Goal: Find specific page/section: Find specific page/section

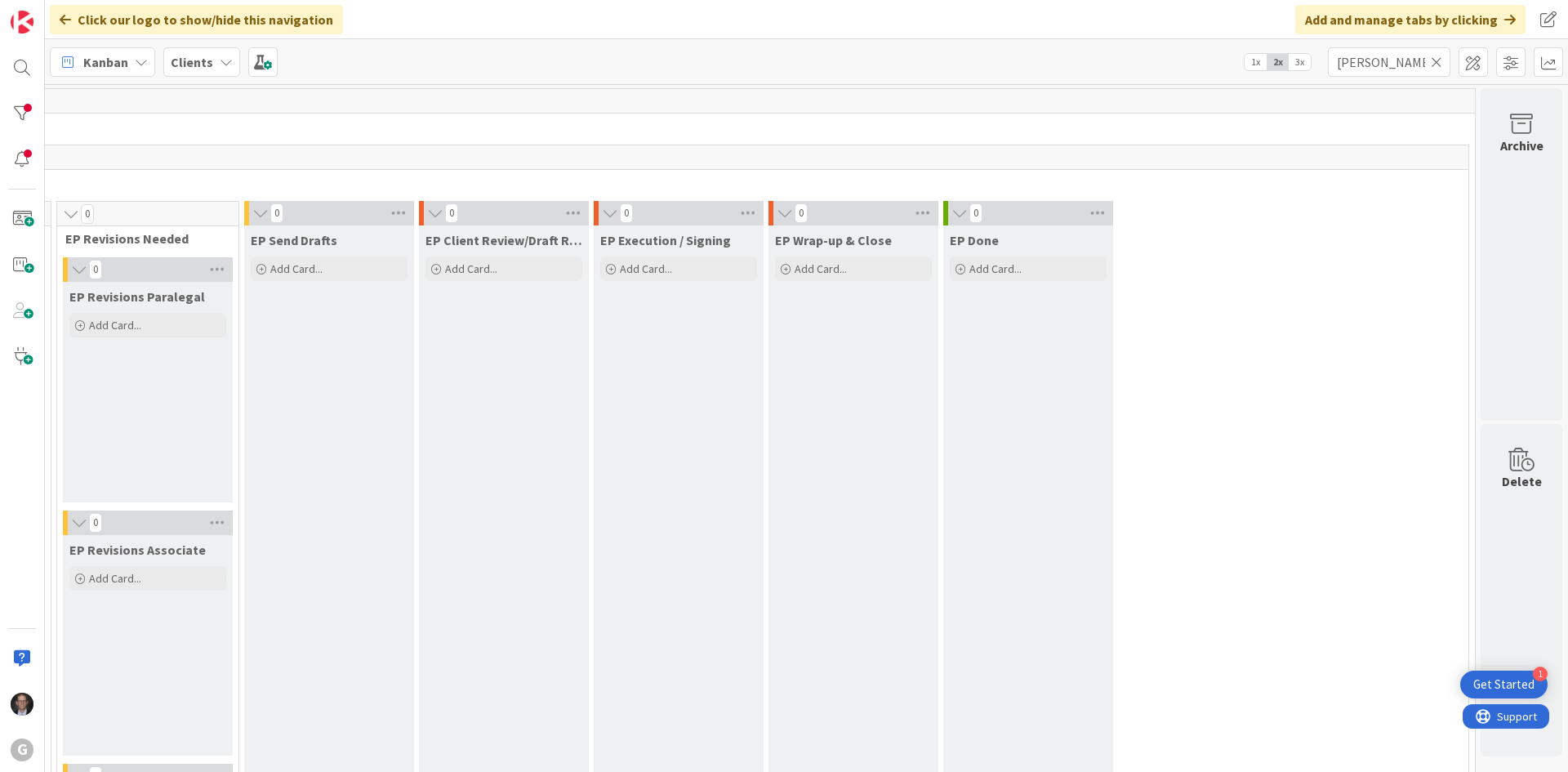
drag, startPoint x: 0, startPoint y: 0, endPoint x: 1437, endPoint y: 62, distance: 1438.3
click at [1437, 62] on icon at bounding box center [1436, 62] width 12 height 14
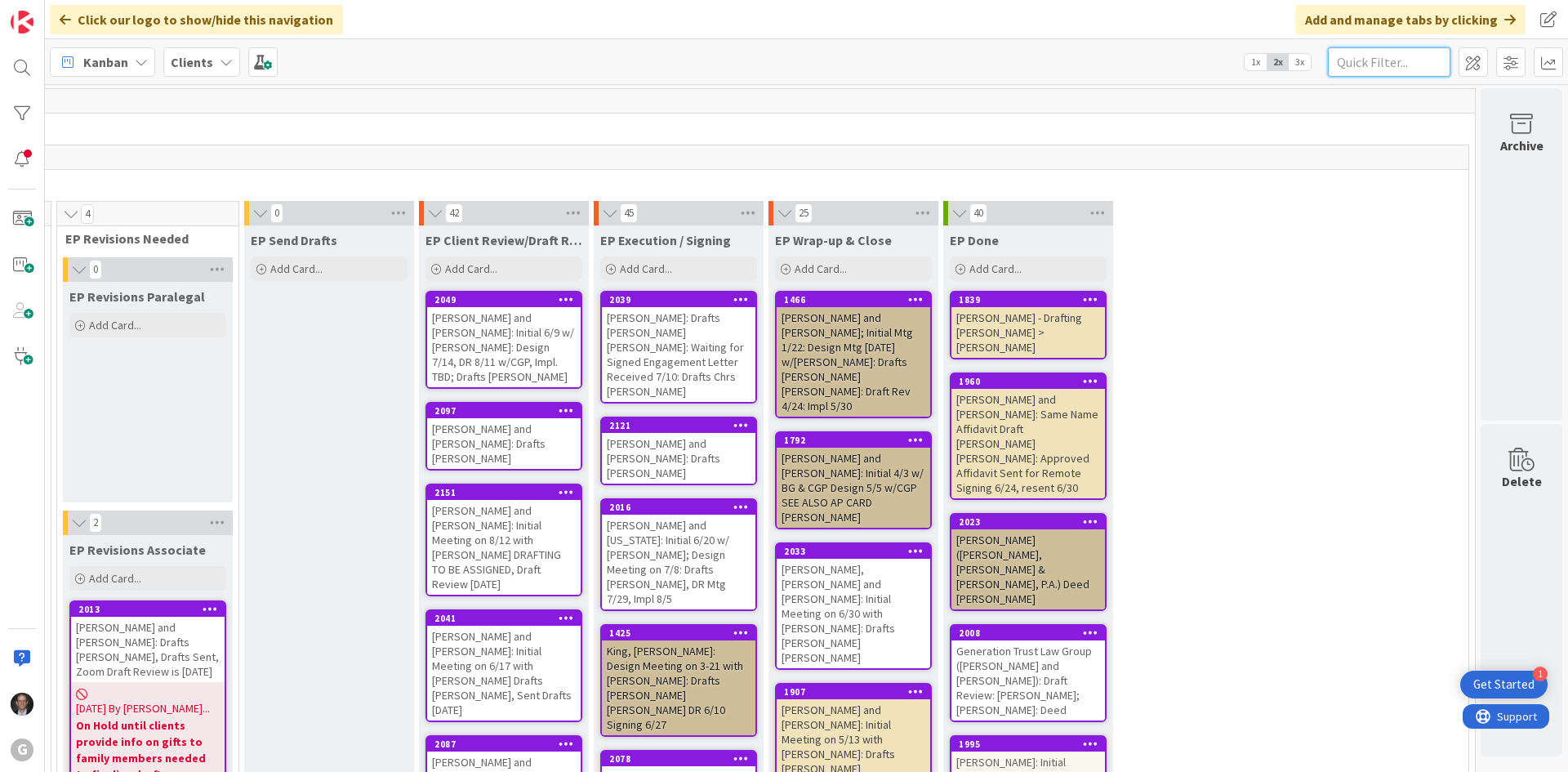
click at [1410, 65] on input "text" at bounding box center [1389, 62] width 123 height 30
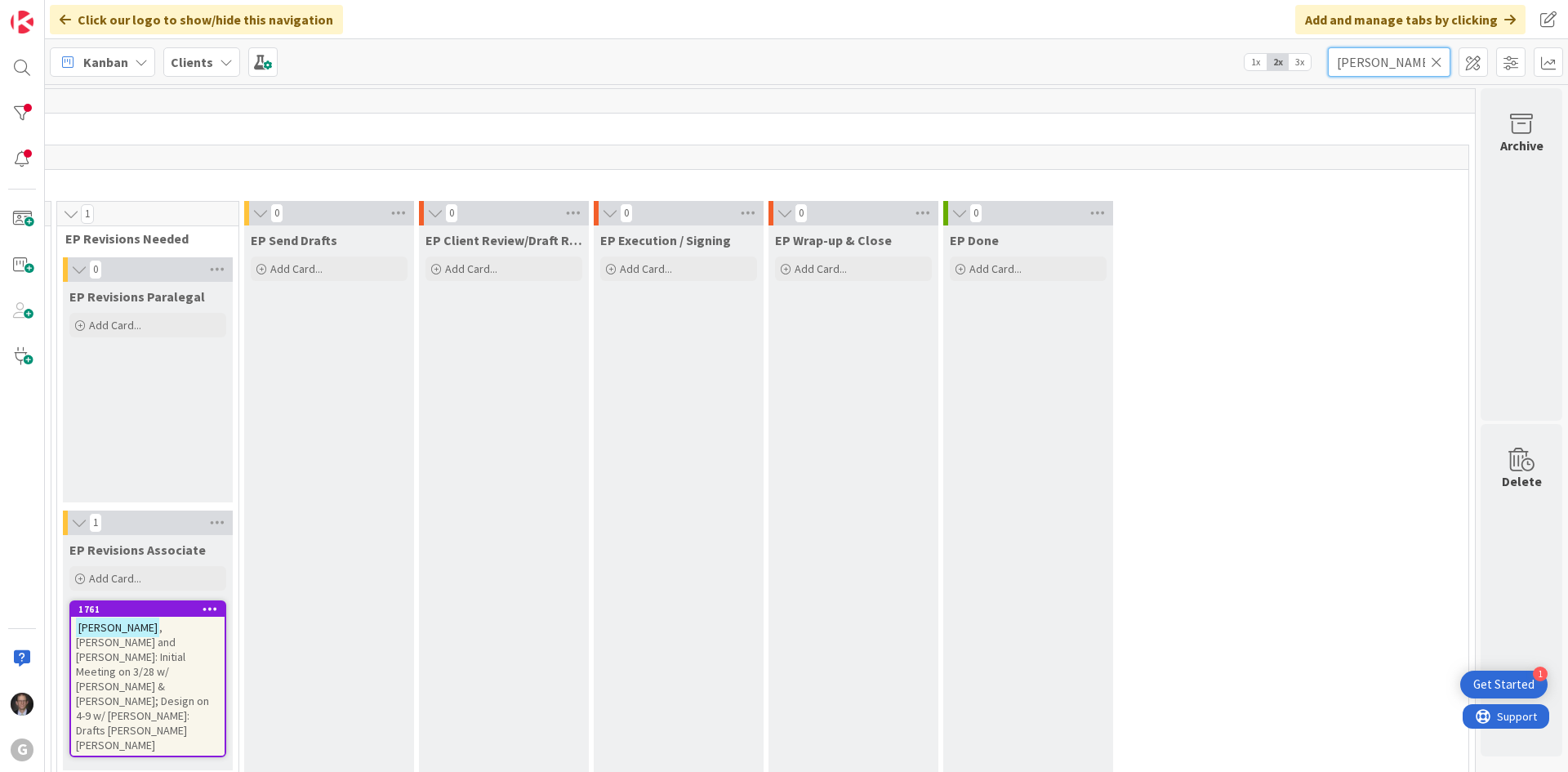
type input "[PERSON_NAME]"
click at [110, 664] on span ", [PERSON_NAME] and [PERSON_NAME]: Initial Meeting on 3/28 w/ [PERSON_NAME] & […" at bounding box center [142, 685] width 133 height 133
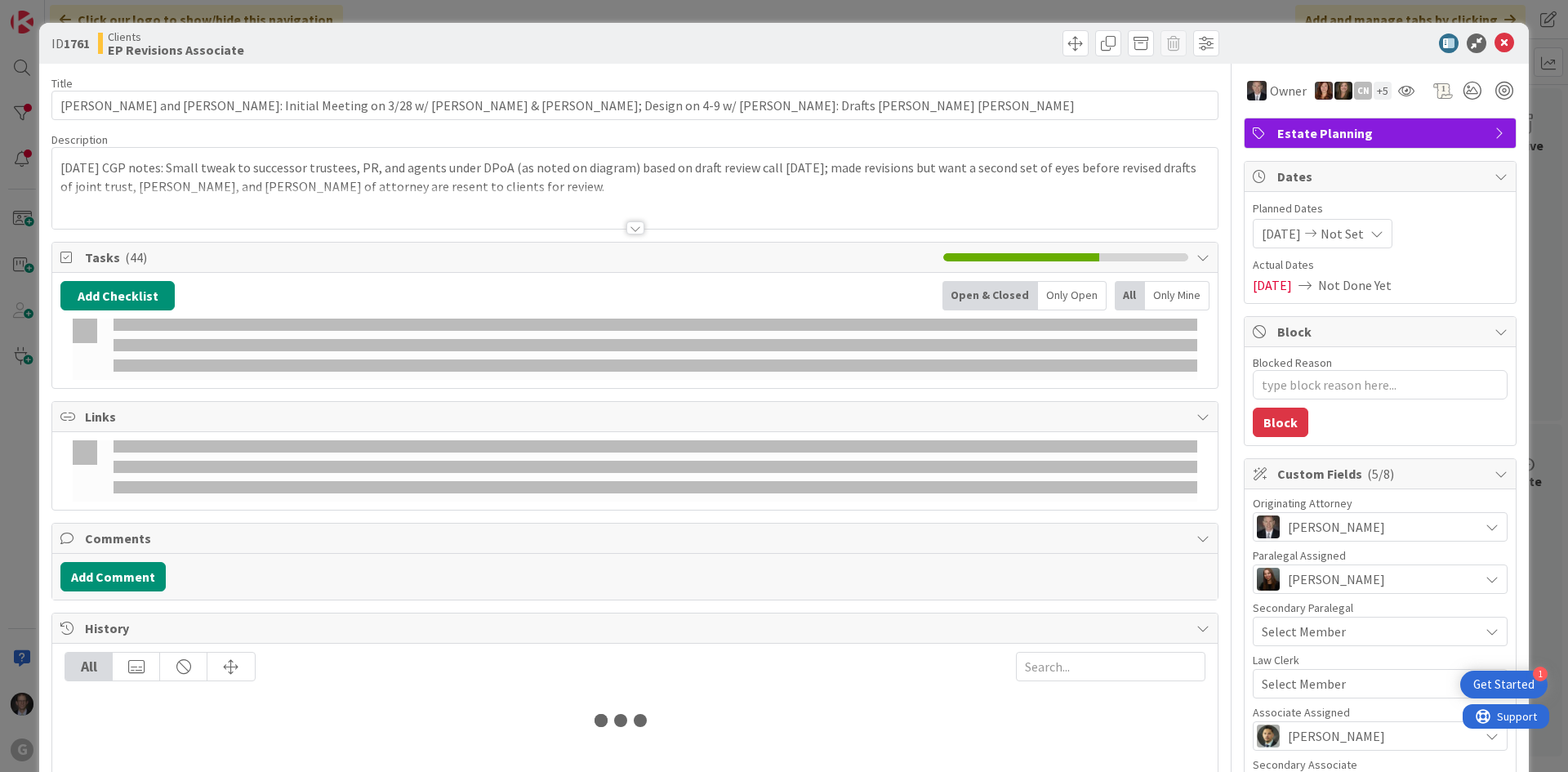
type textarea "x"
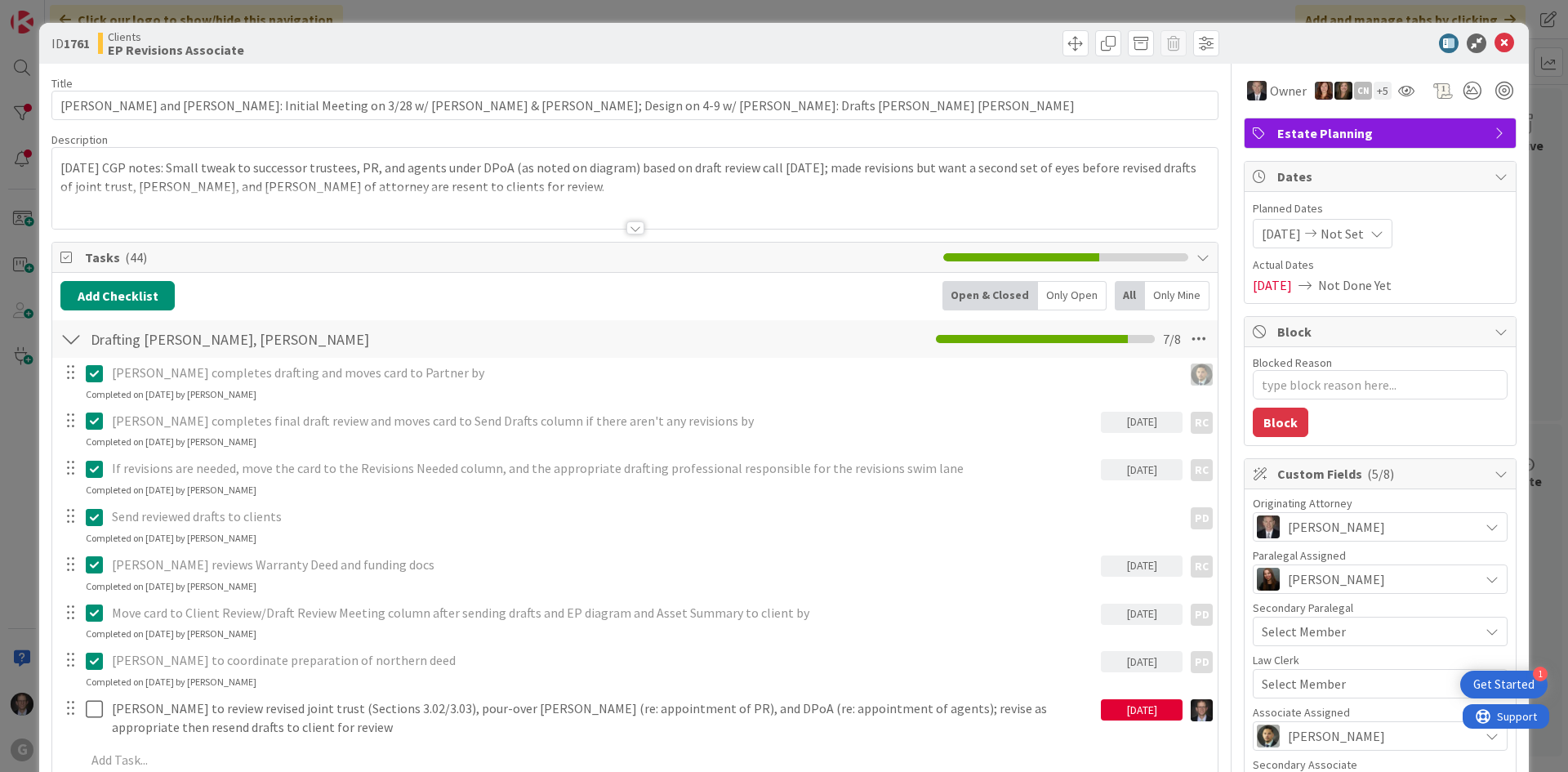
click at [628, 226] on div at bounding box center [636, 227] width 18 height 13
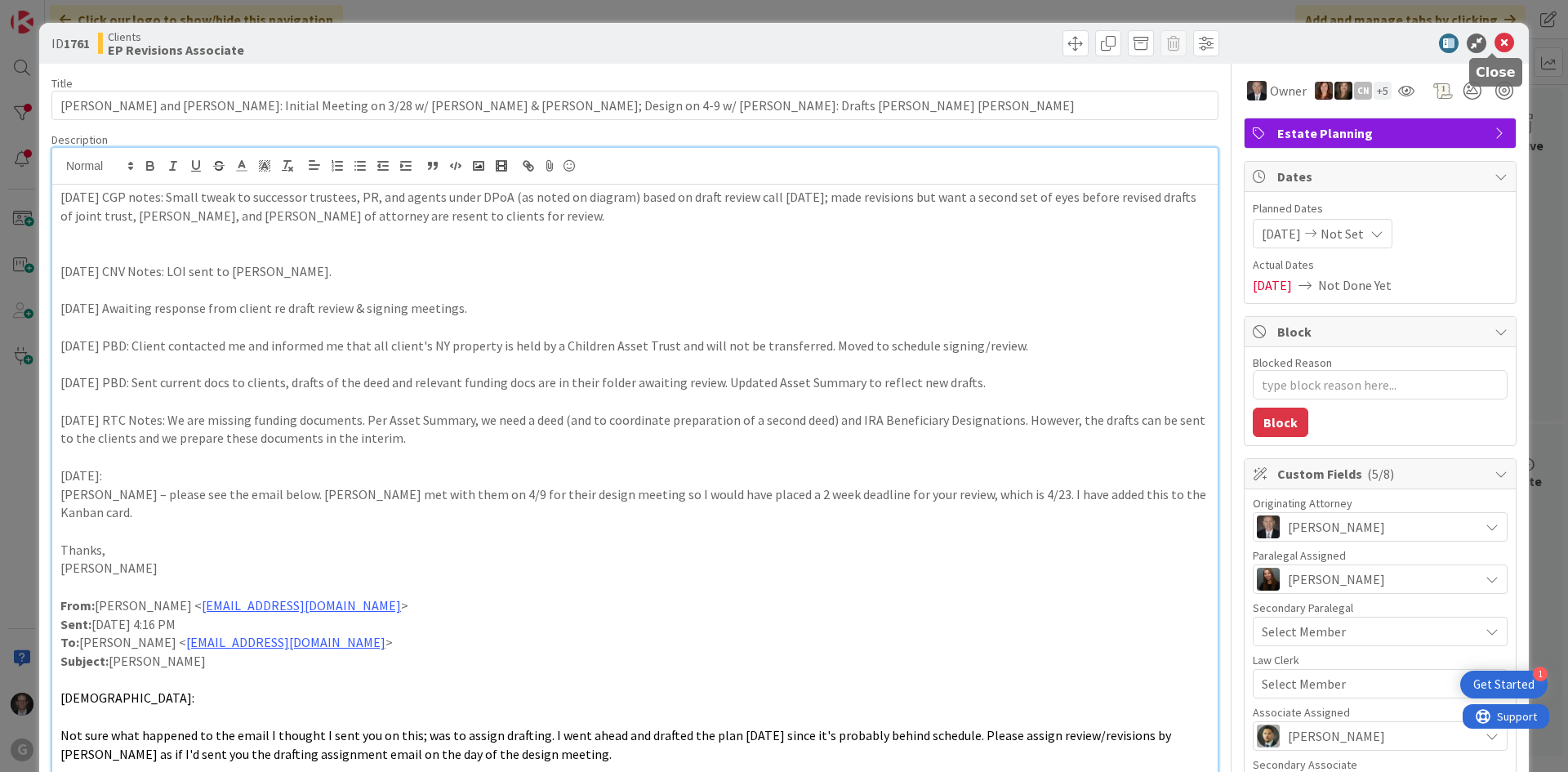
click at [1500, 44] on icon at bounding box center [1504, 43] width 20 height 20
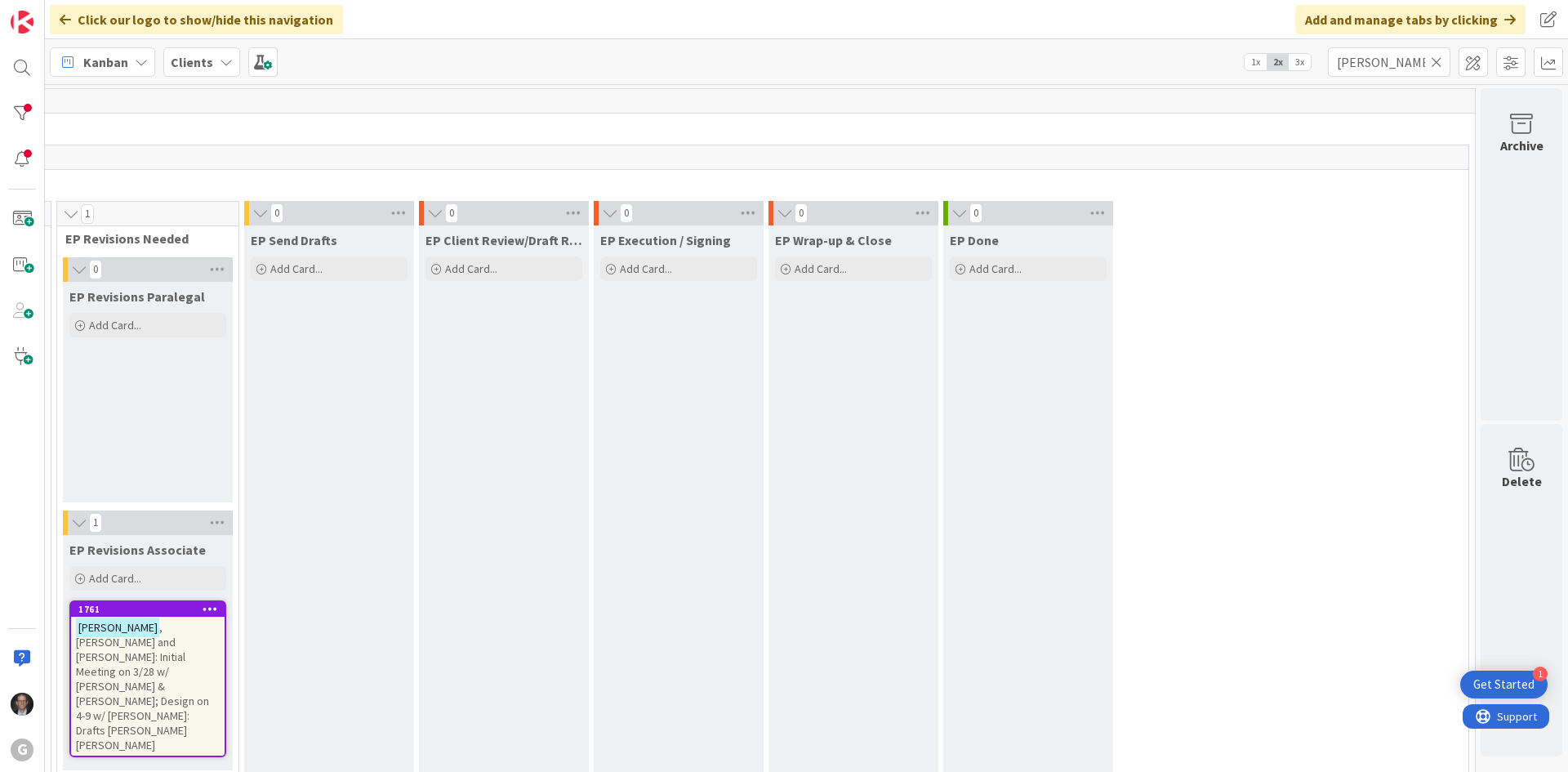
click at [1433, 60] on icon at bounding box center [1436, 62] width 12 height 14
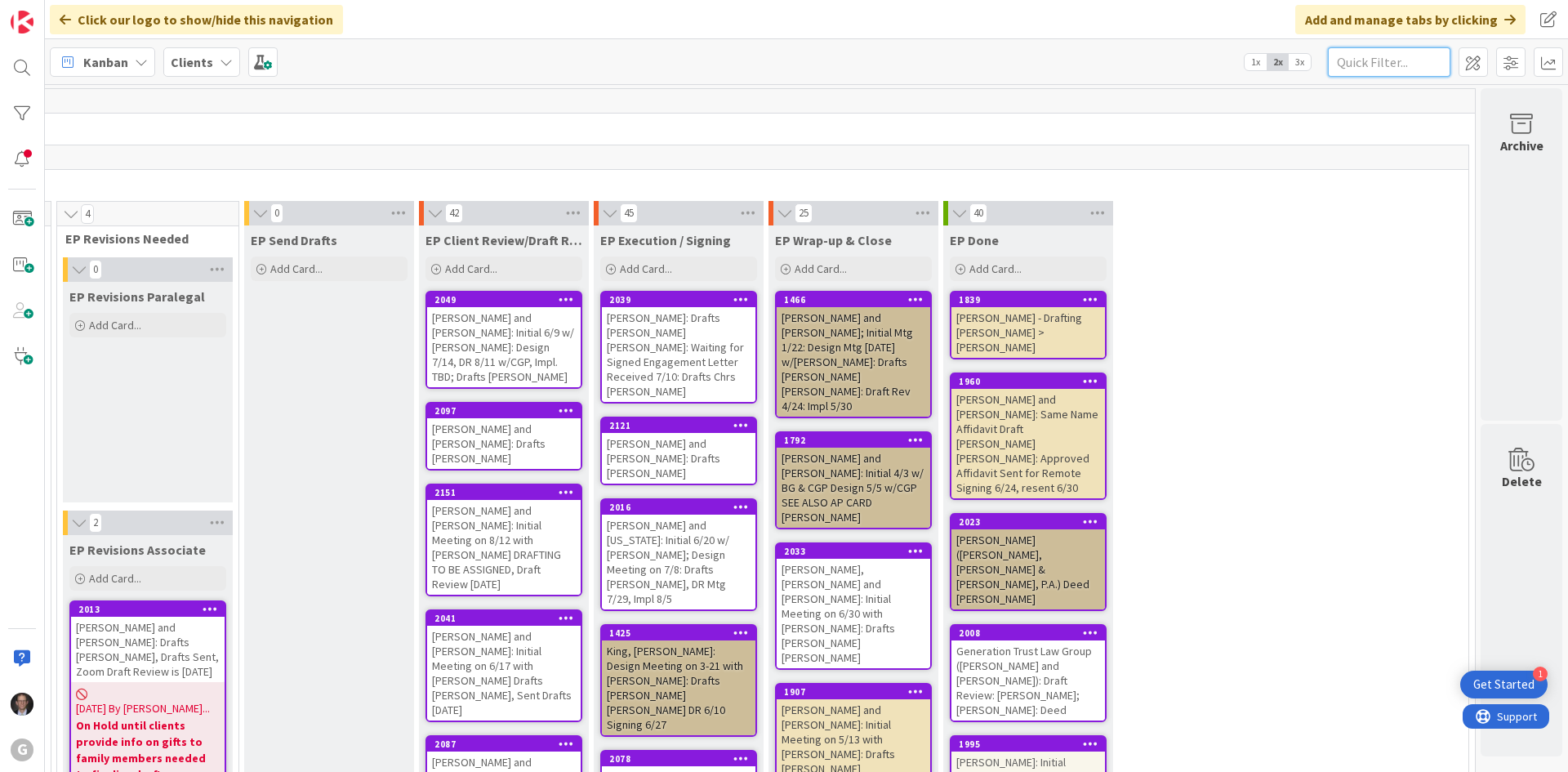
click at [1386, 69] on input "text" at bounding box center [1389, 62] width 123 height 30
type input "[PERSON_NAME]"
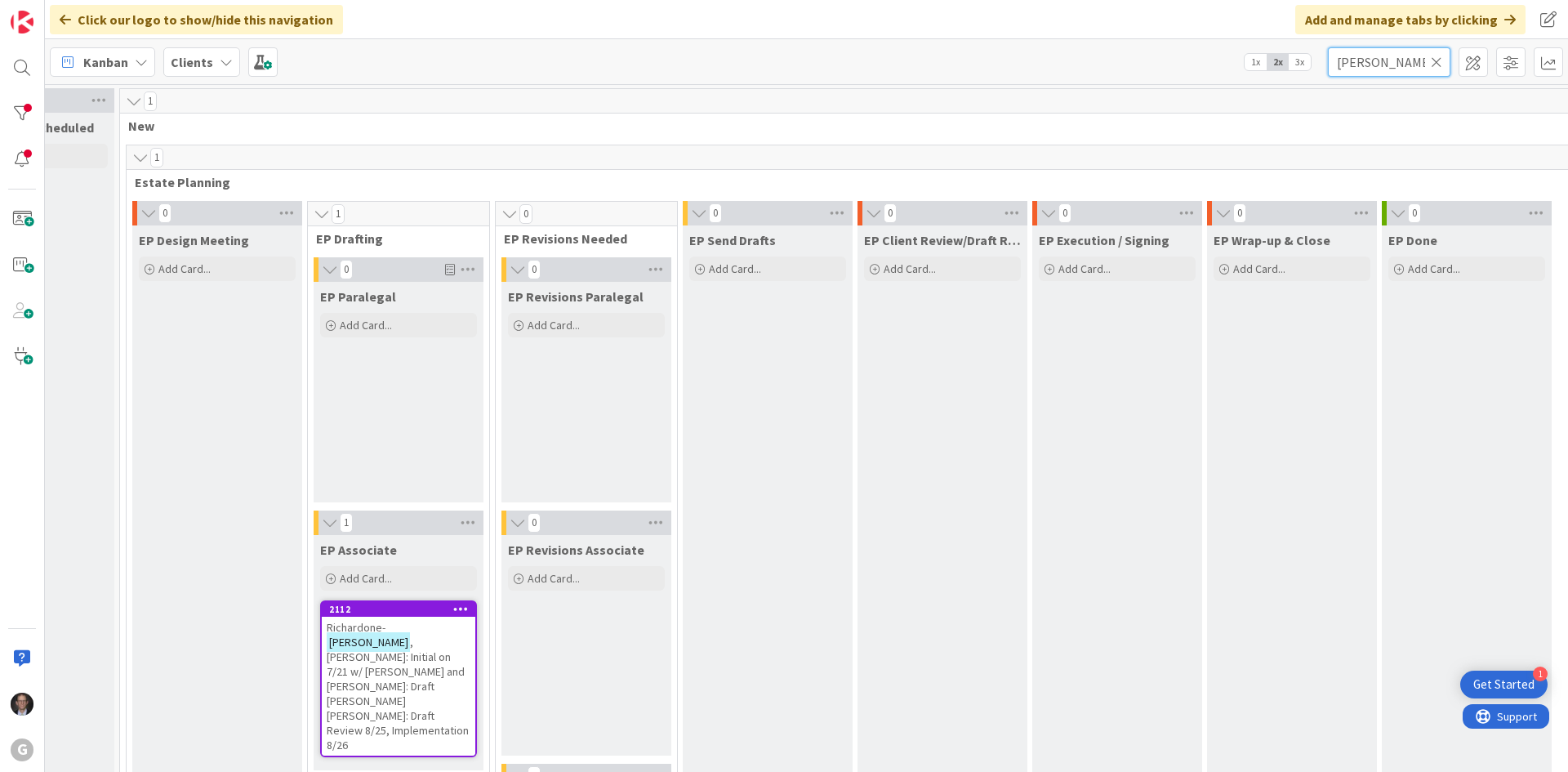
scroll to position [0, 75]
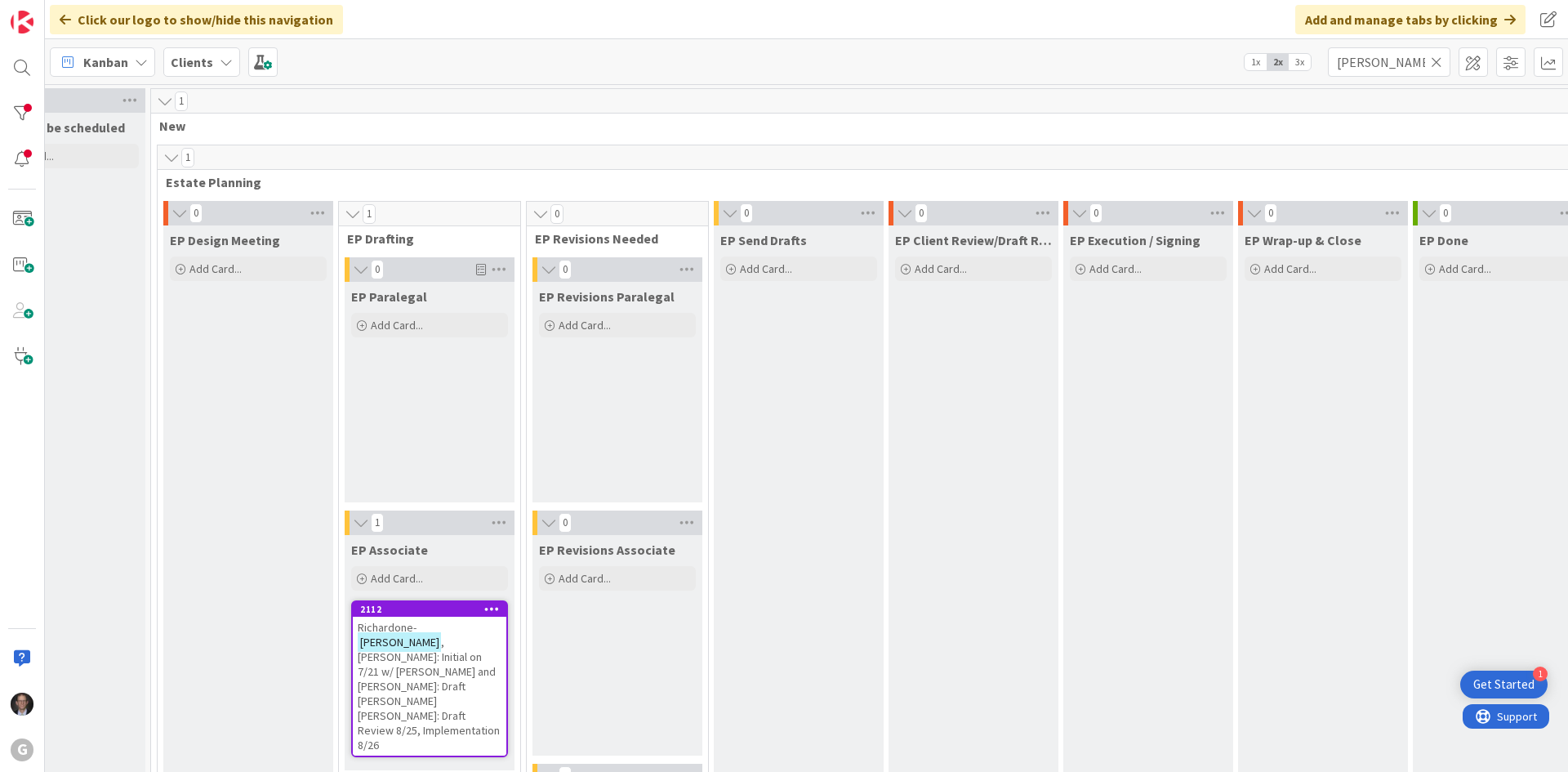
click at [399, 658] on span ", [PERSON_NAME]: Initial on 7/21 w/ [PERSON_NAME] and [PERSON_NAME]: Draft [PER…" at bounding box center [429, 694] width 142 height 117
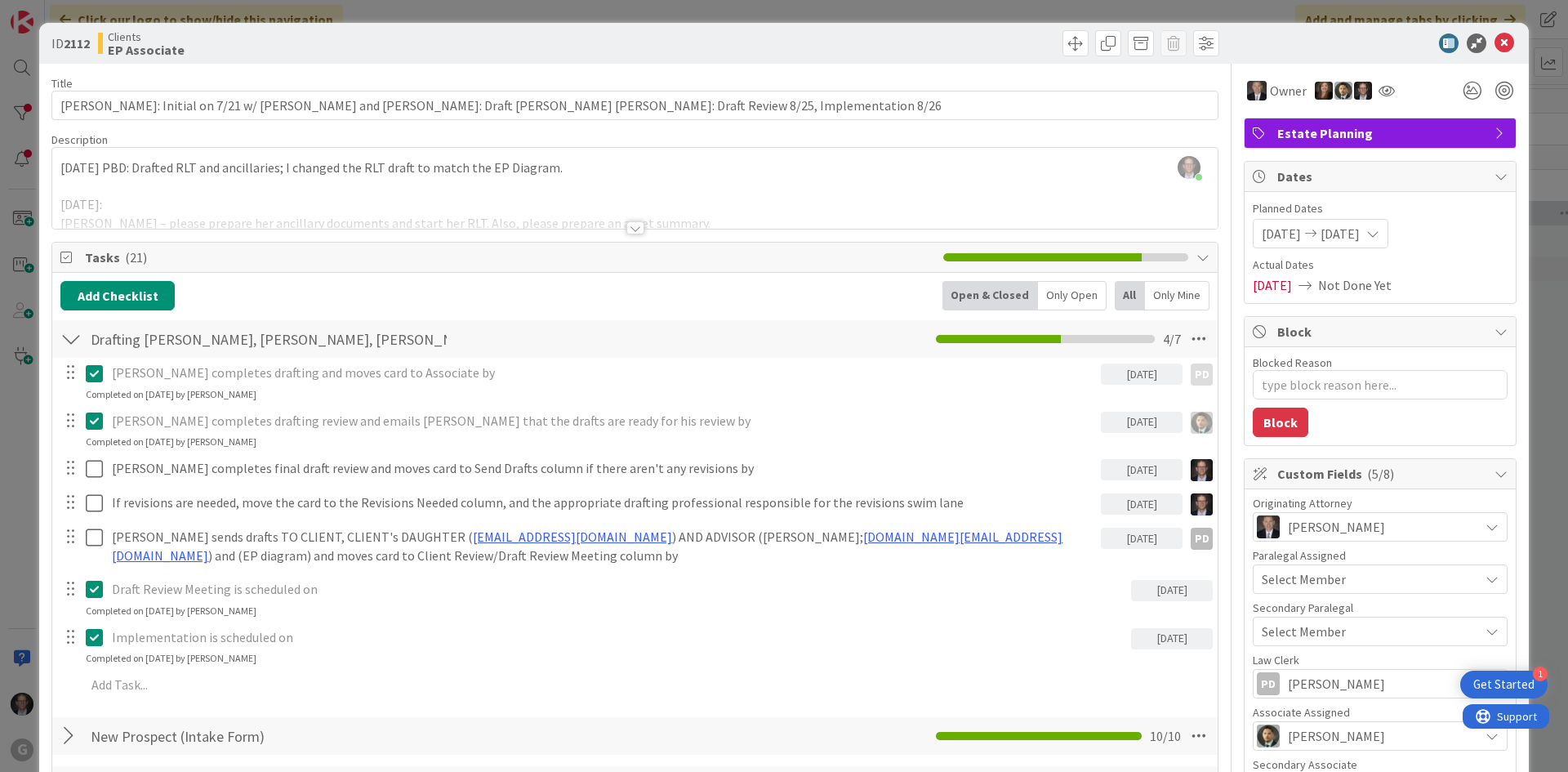
click at [630, 233] on div at bounding box center [636, 227] width 18 height 13
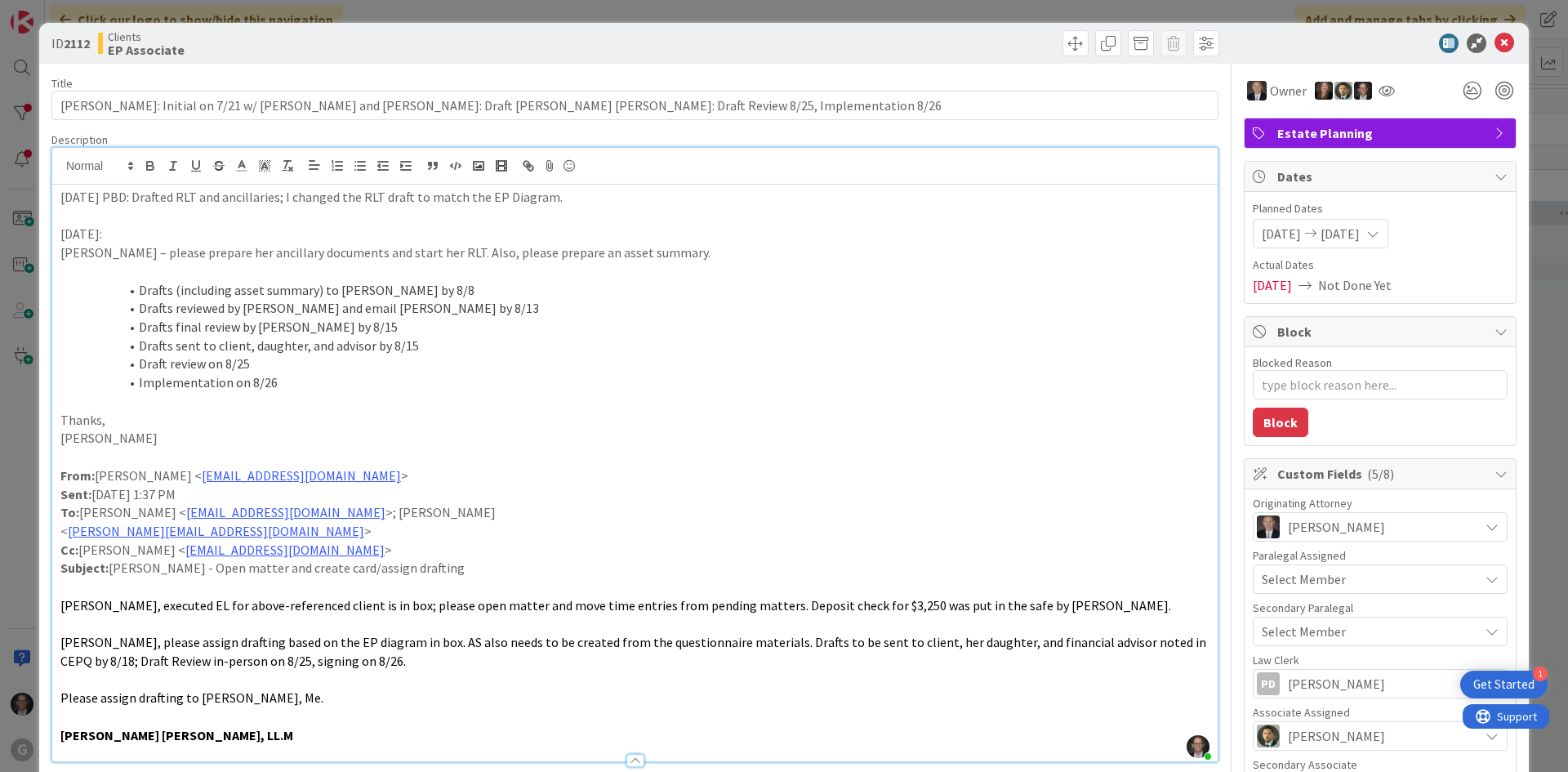
type textarea "x"
